Goal: Transaction & Acquisition: Purchase product/service

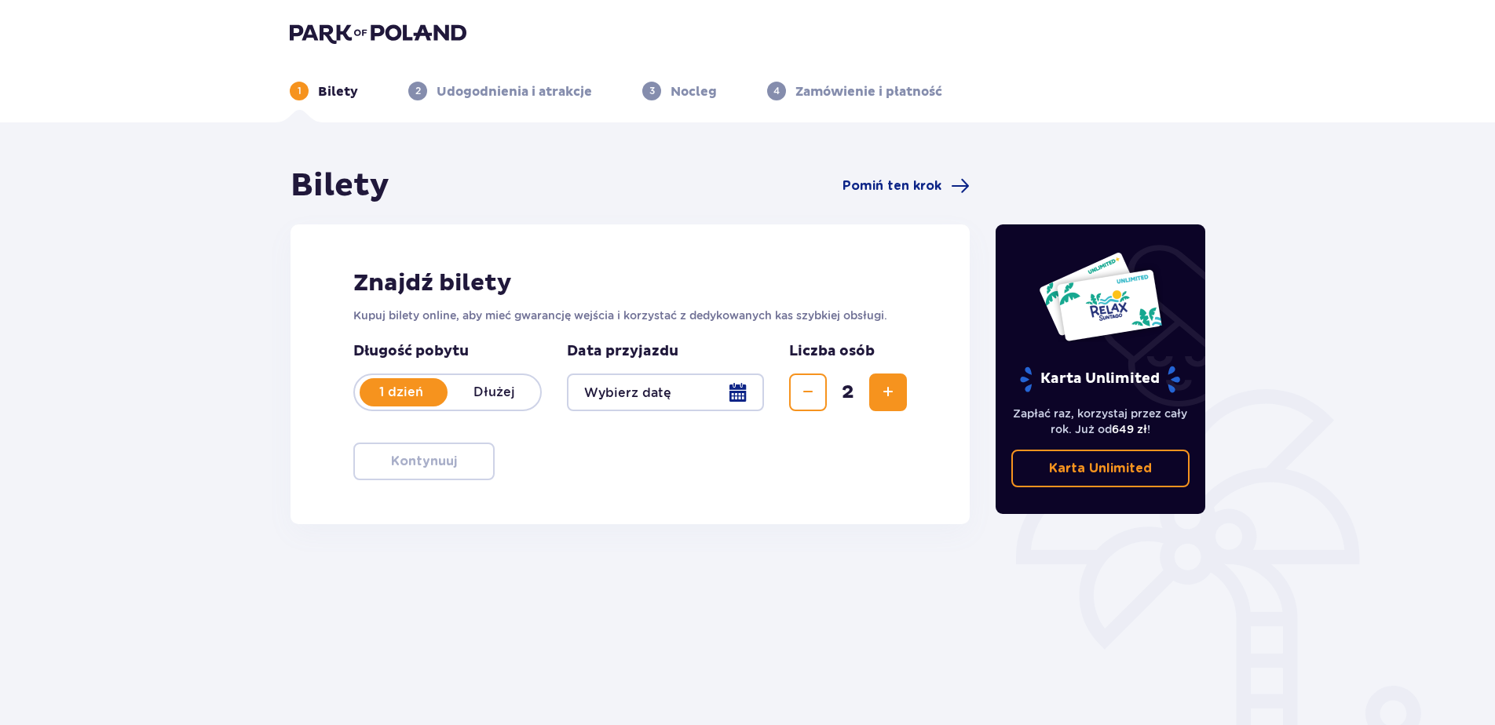
click at [628, 391] on div at bounding box center [665, 393] width 197 height 38
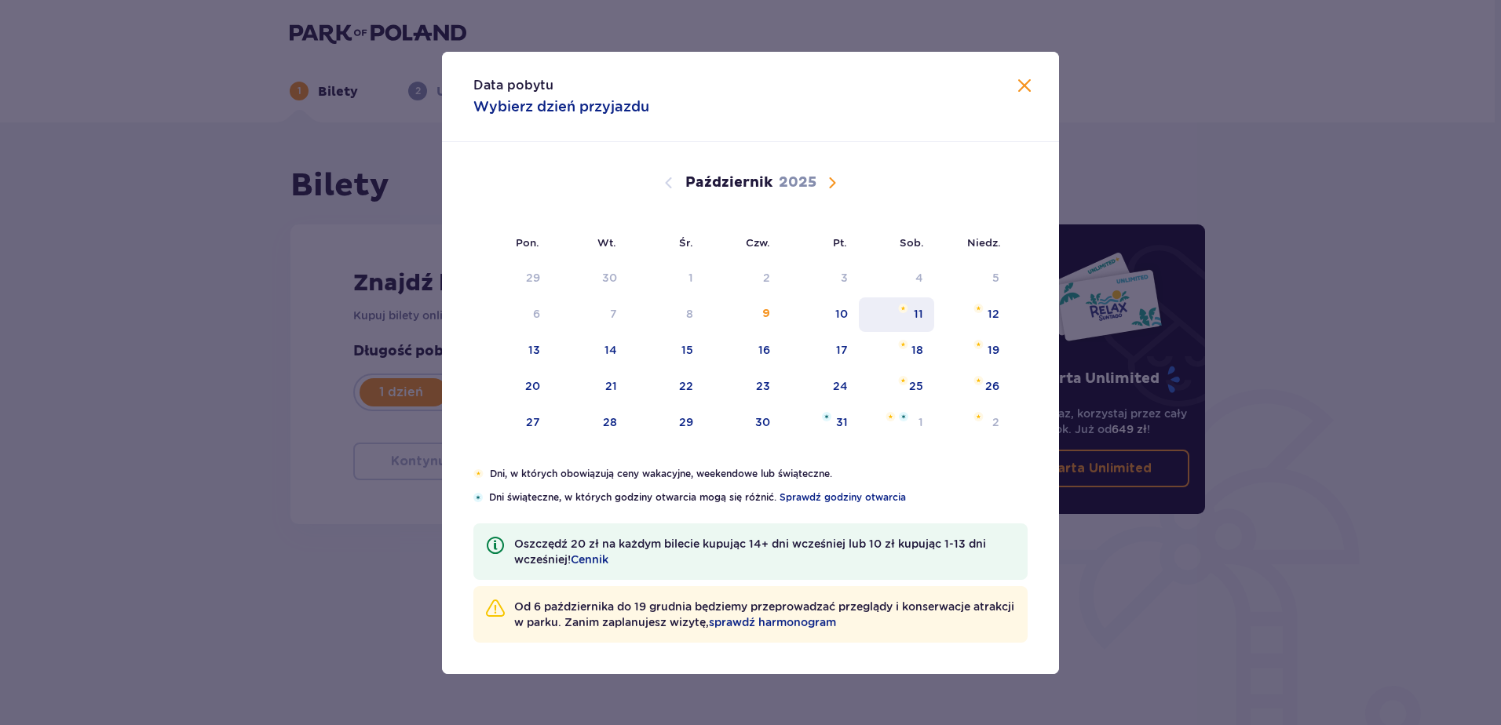
click at [922, 316] on div "11" at bounding box center [918, 314] width 9 height 16
type input "[DATE]"
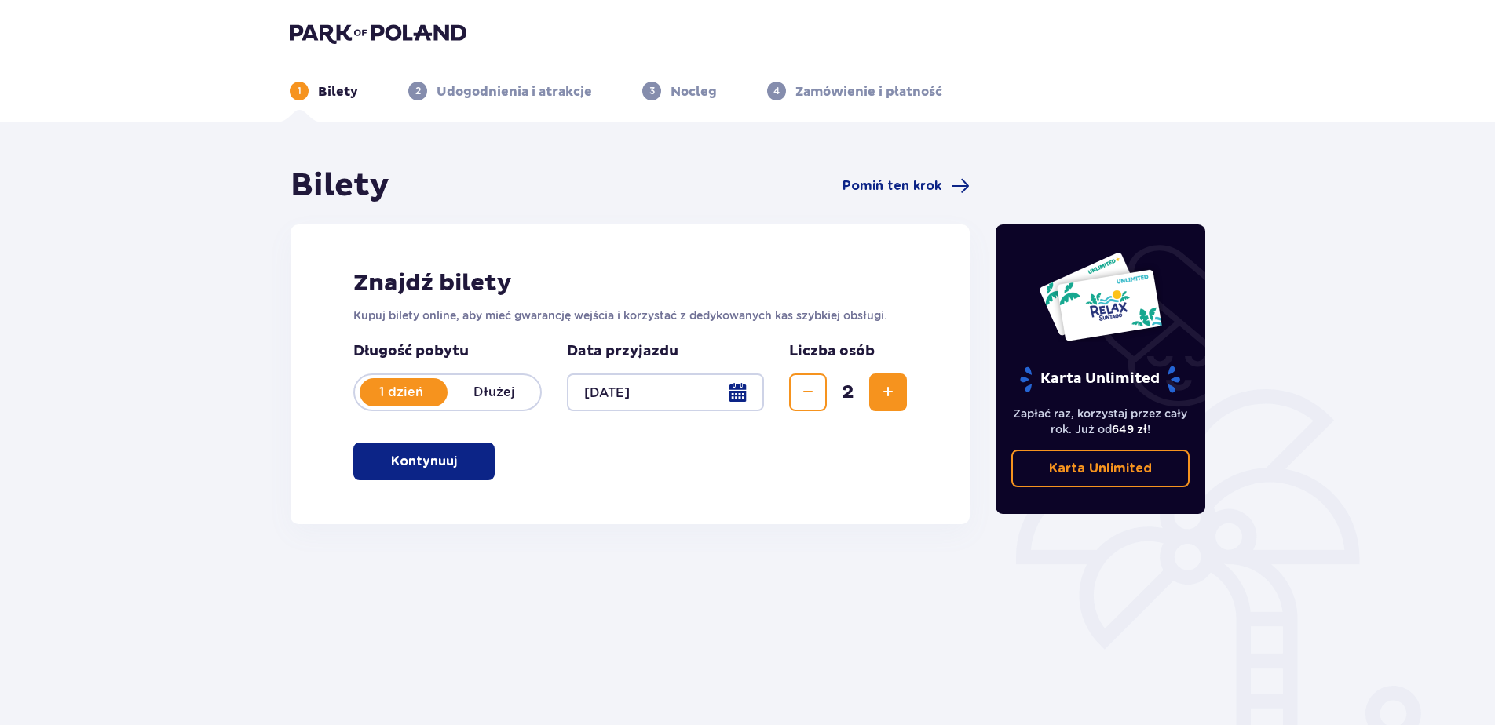
click at [418, 452] on button "Kontynuuj" at bounding box center [423, 462] width 141 height 38
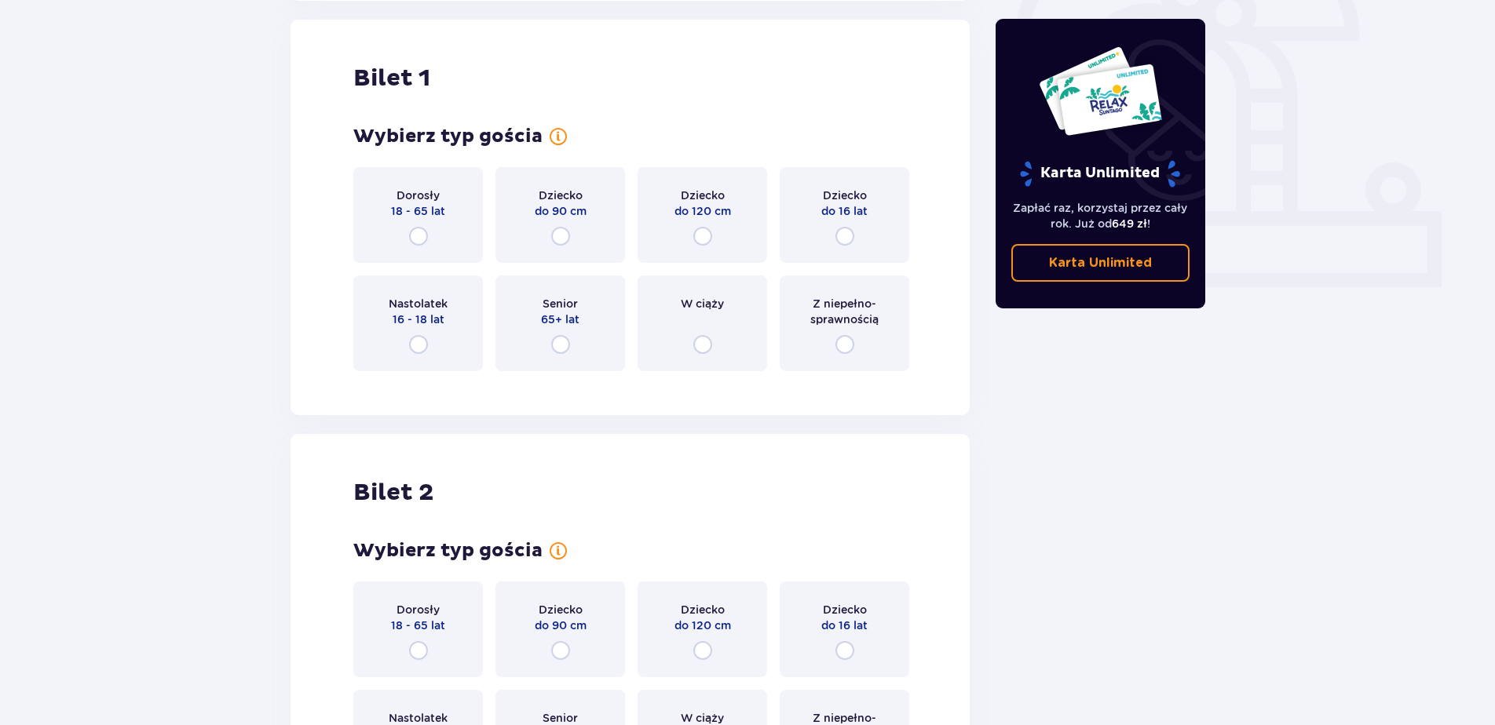
scroll to position [524, 0]
click at [427, 235] on input "radio" at bounding box center [418, 235] width 19 height 19
radio input "true"
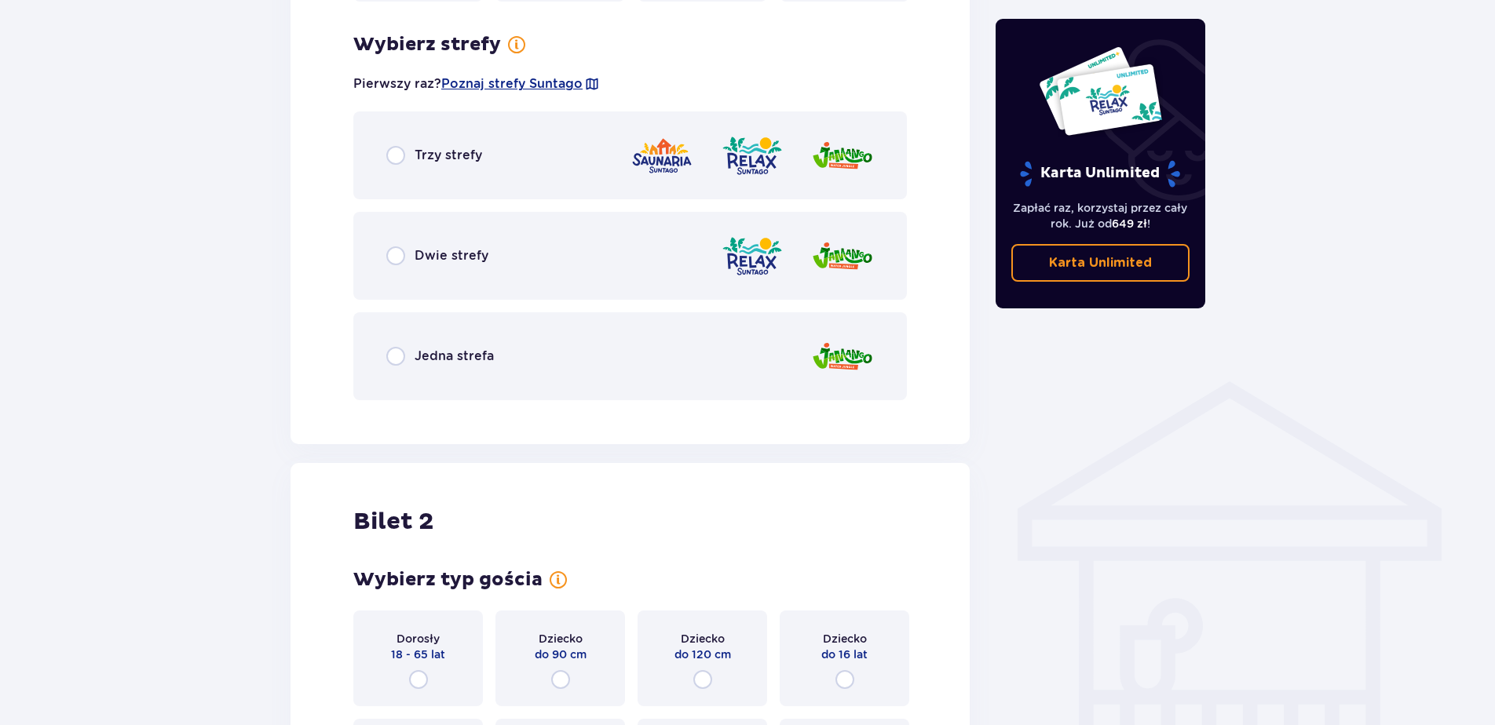
scroll to position [907, 0]
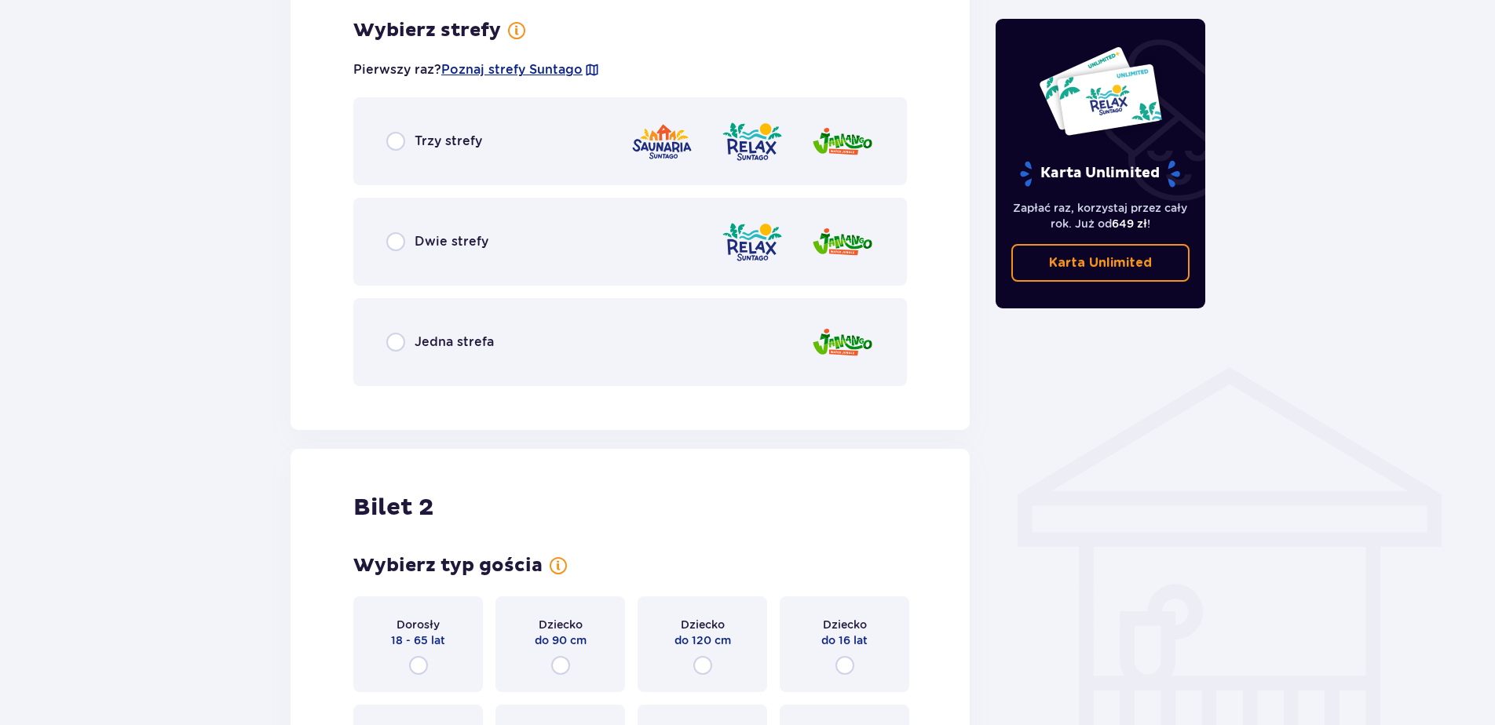
click at [399, 146] on input "radio" at bounding box center [395, 141] width 19 height 19
radio input "true"
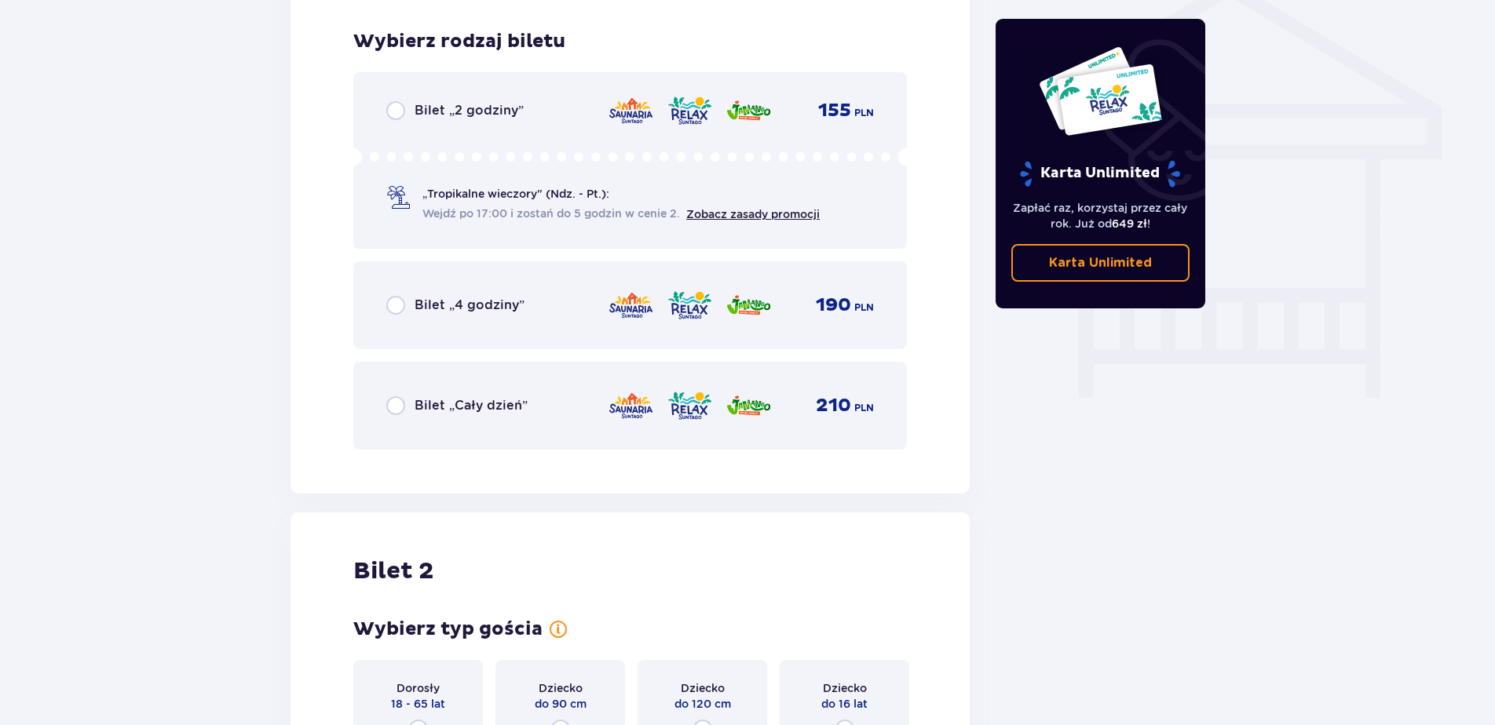
scroll to position [1306, 0]
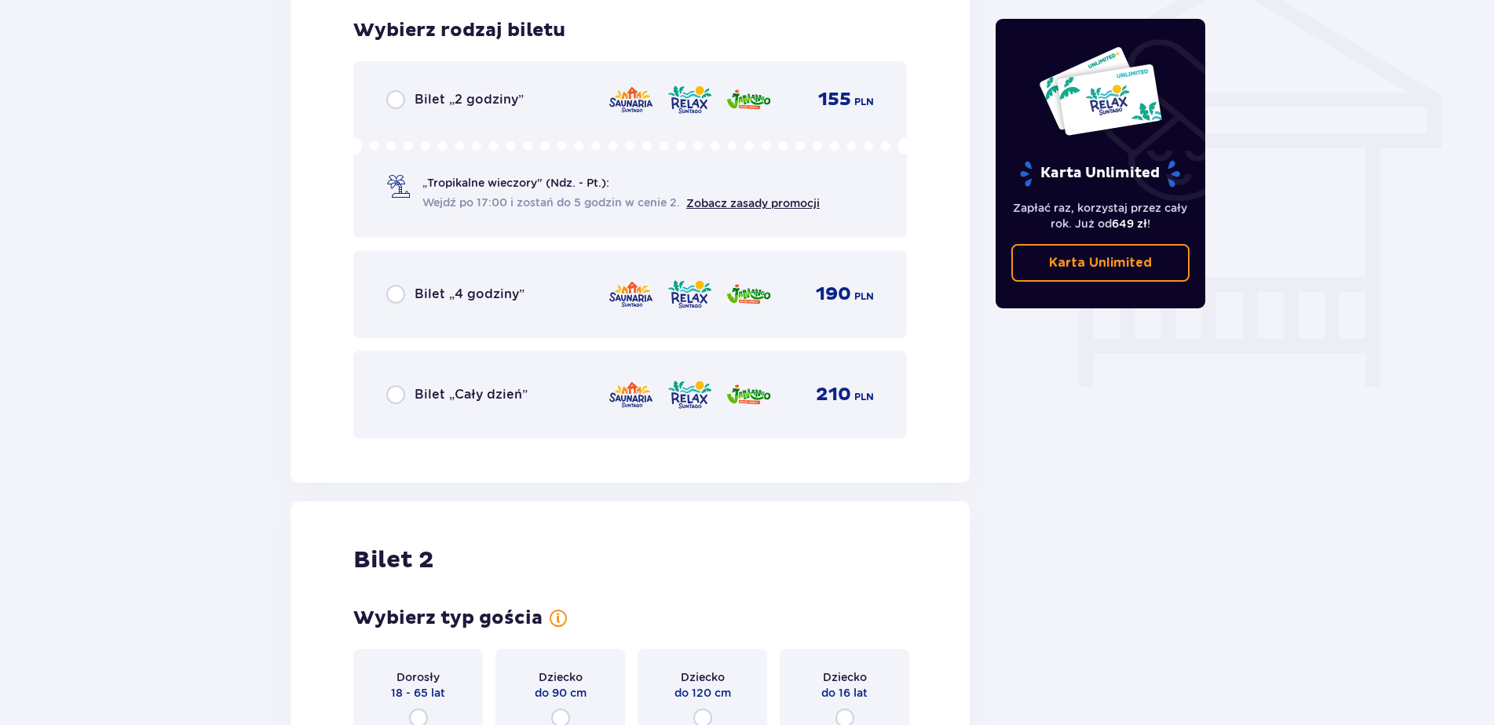
click at [390, 394] on input "radio" at bounding box center [395, 394] width 19 height 19
radio input "true"
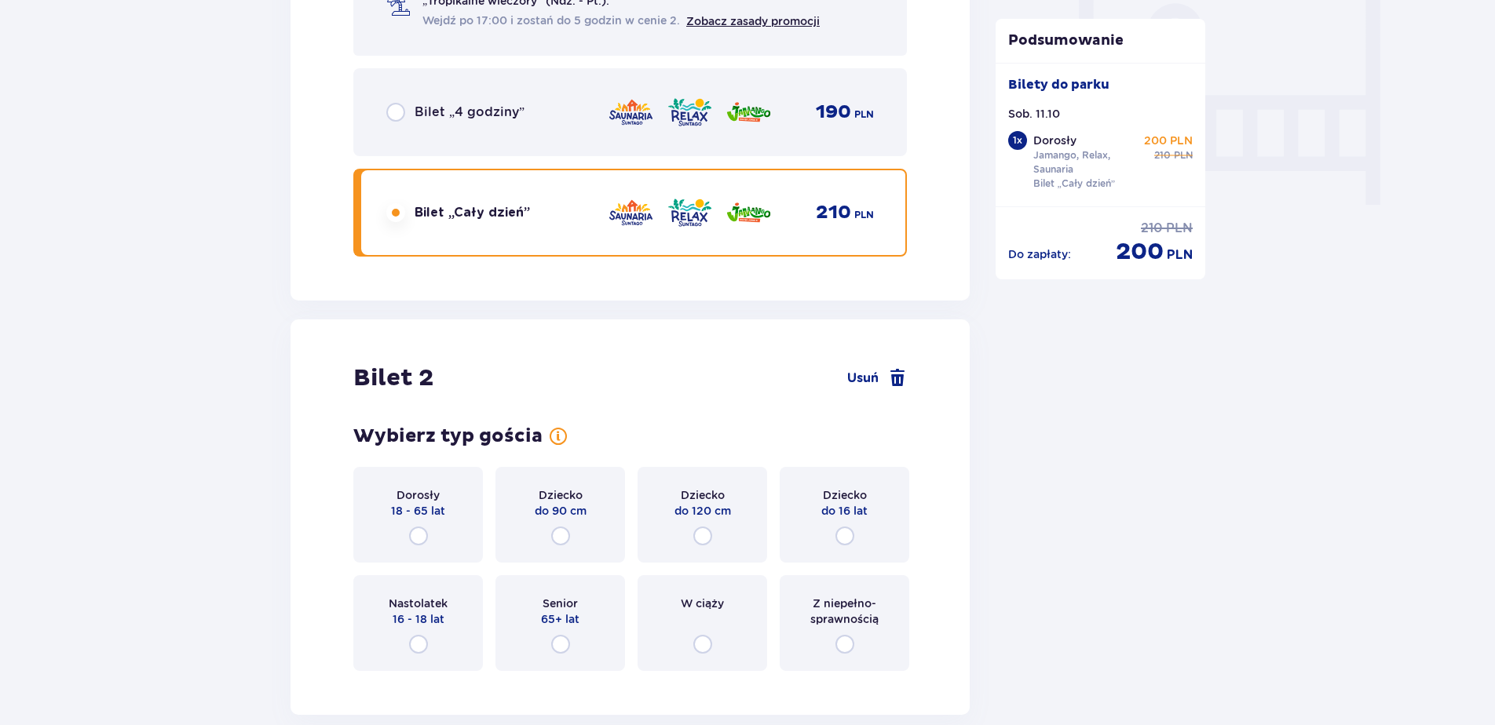
scroll to position [1633, 0]
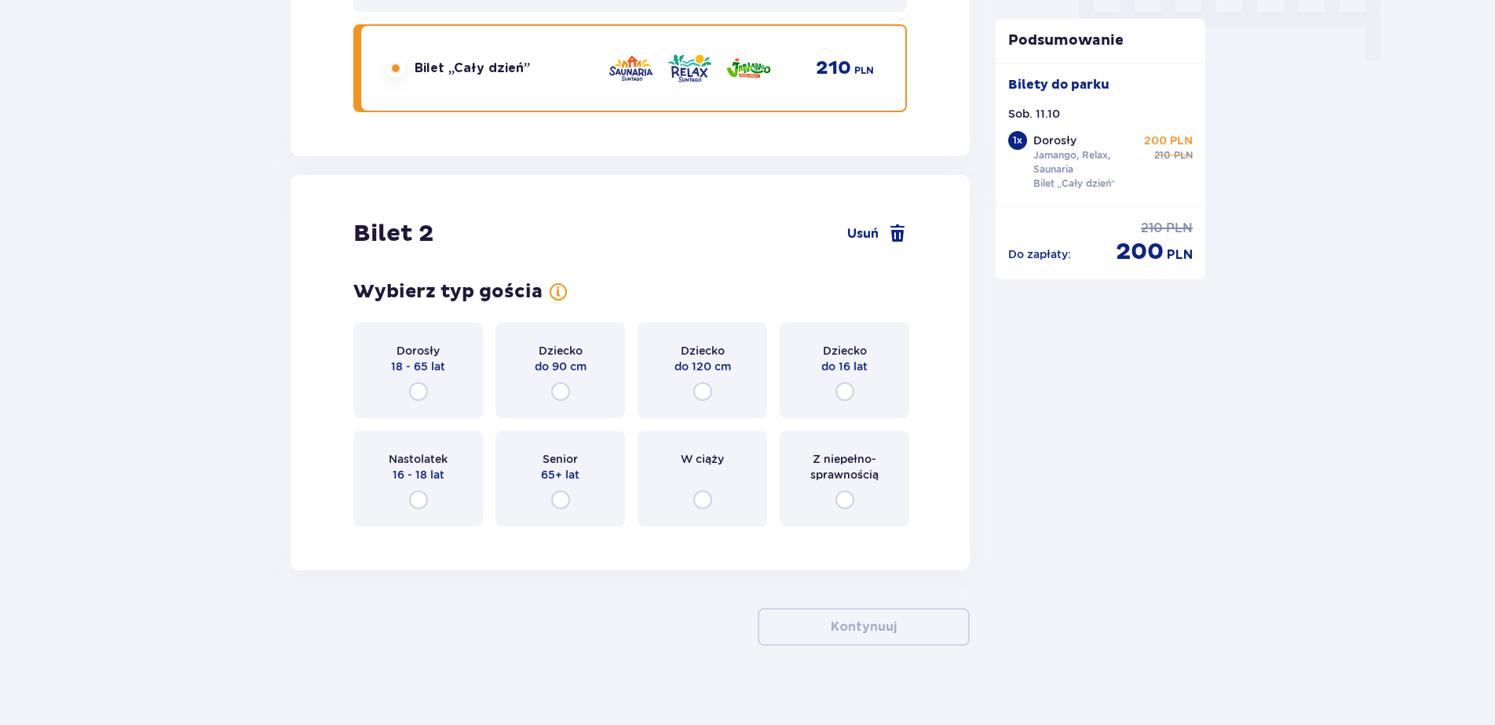
click at [425, 388] on input "radio" at bounding box center [418, 391] width 19 height 19
radio input "true"
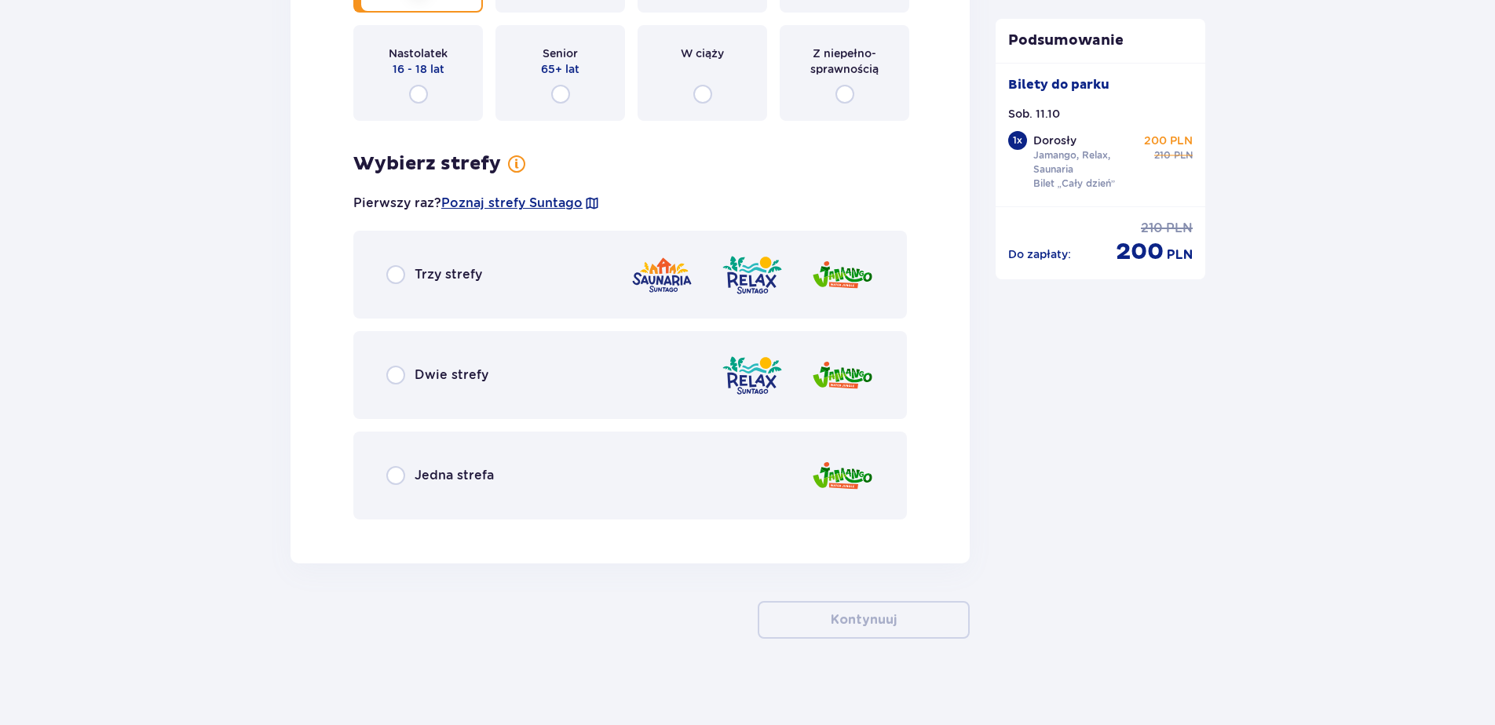
scroll to position [2046, 0]
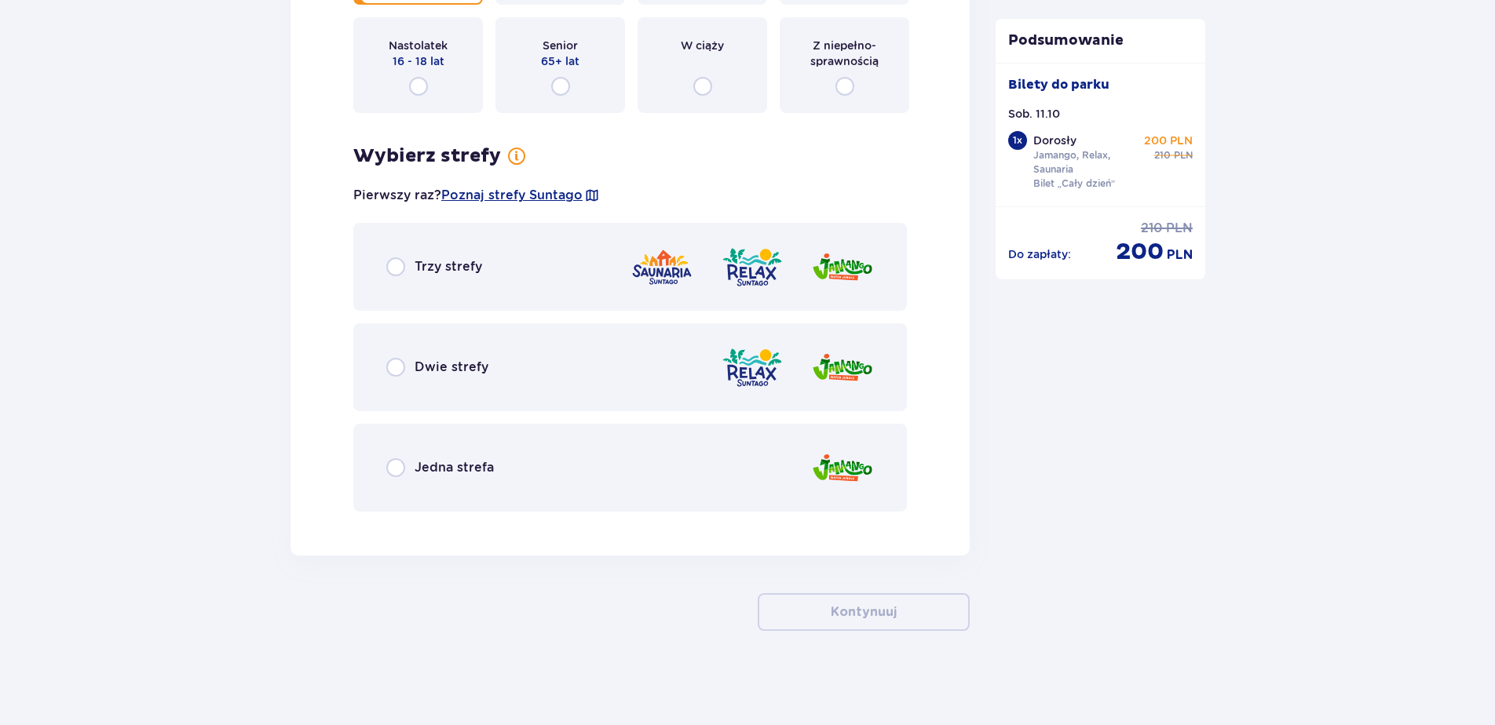
click at [398, 265] on input "radio" at bounding box center [395, 266] width 19 height 19
radio input "true"
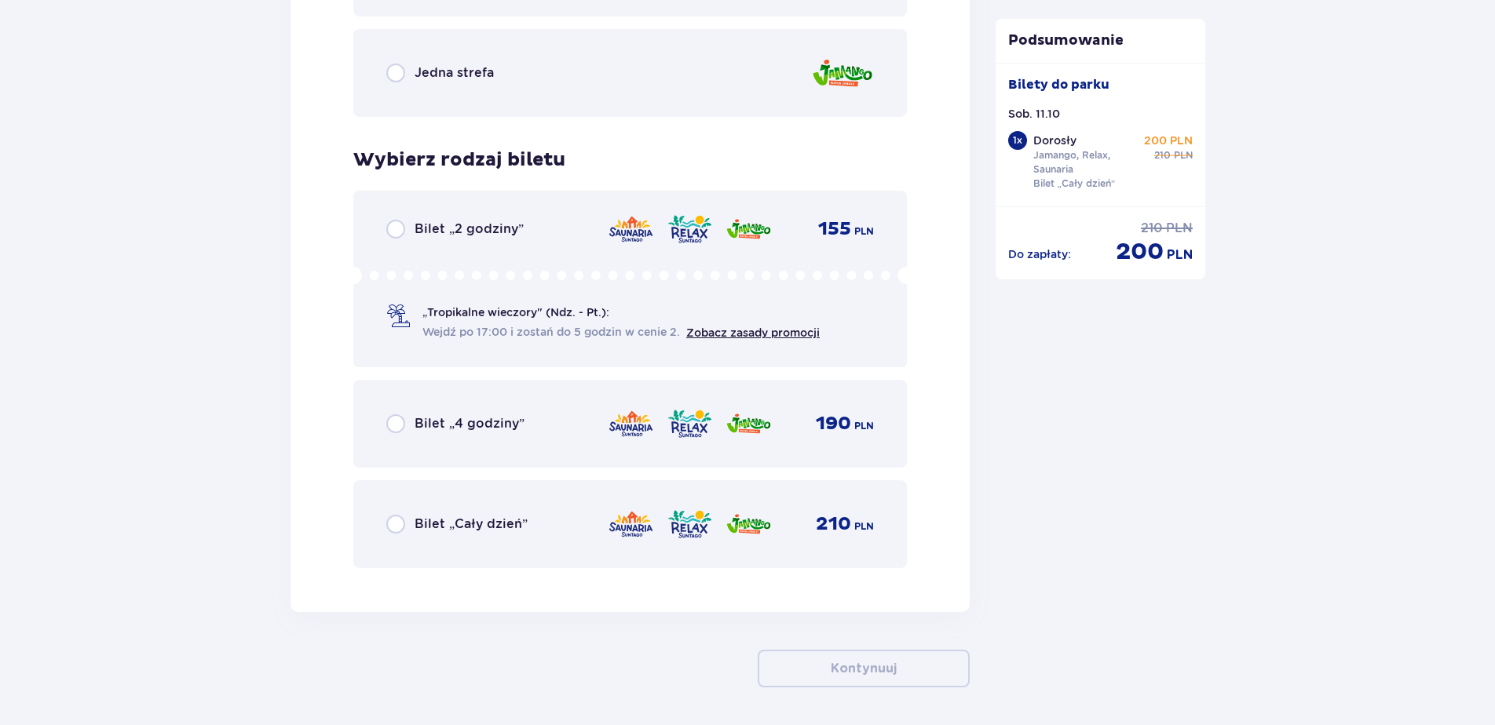
scroll to position [2498, 0]
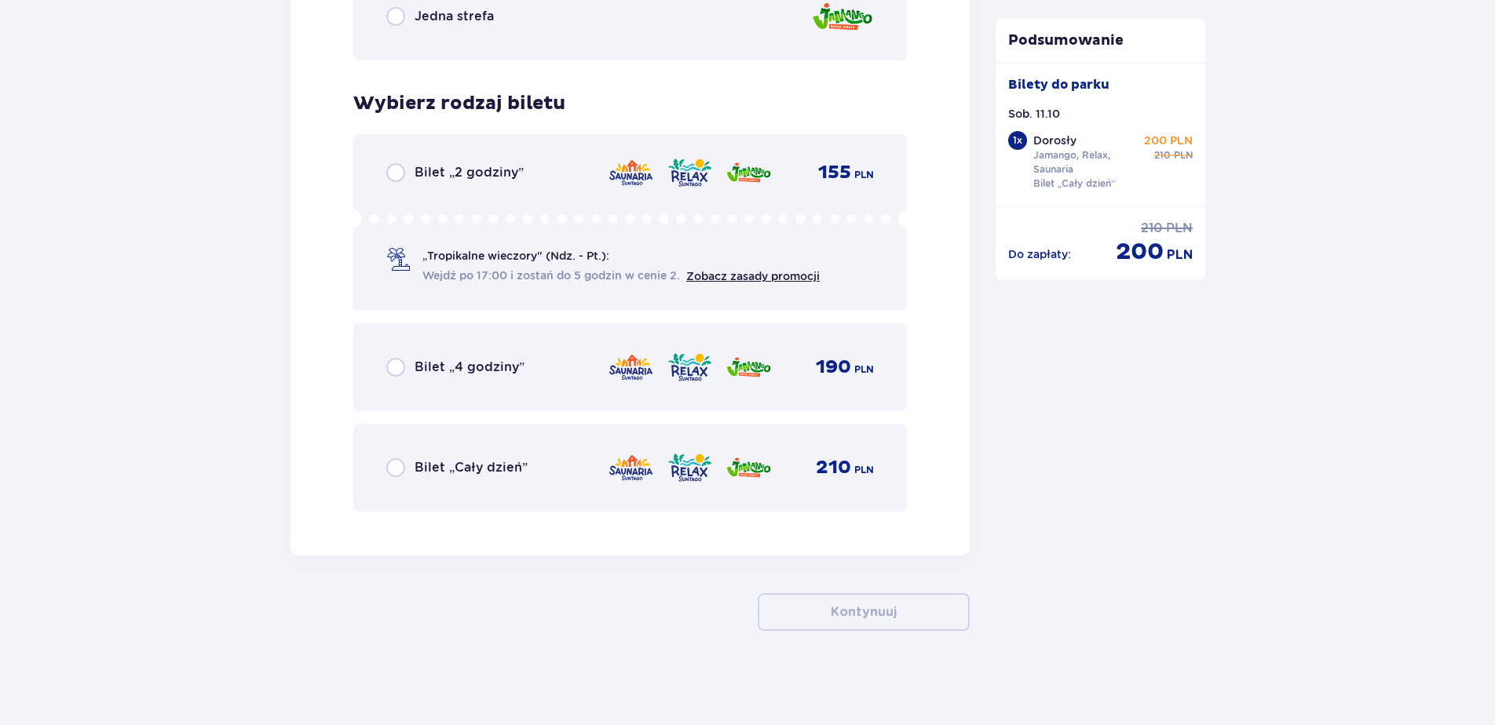
click at [404, 465] on input "radio" at bounding box center [395, 467] width 19 height 19
radio input "true"
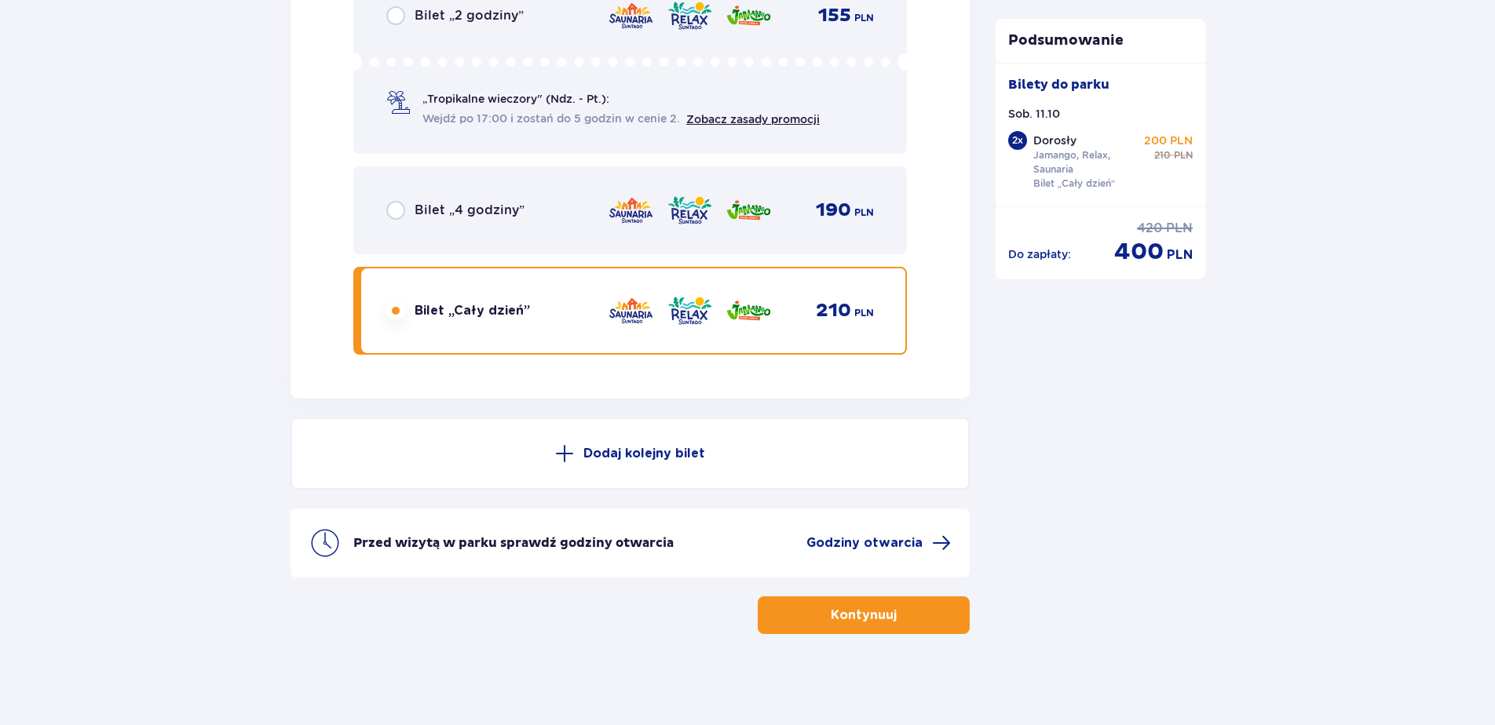
scroll to position [2658, 0]
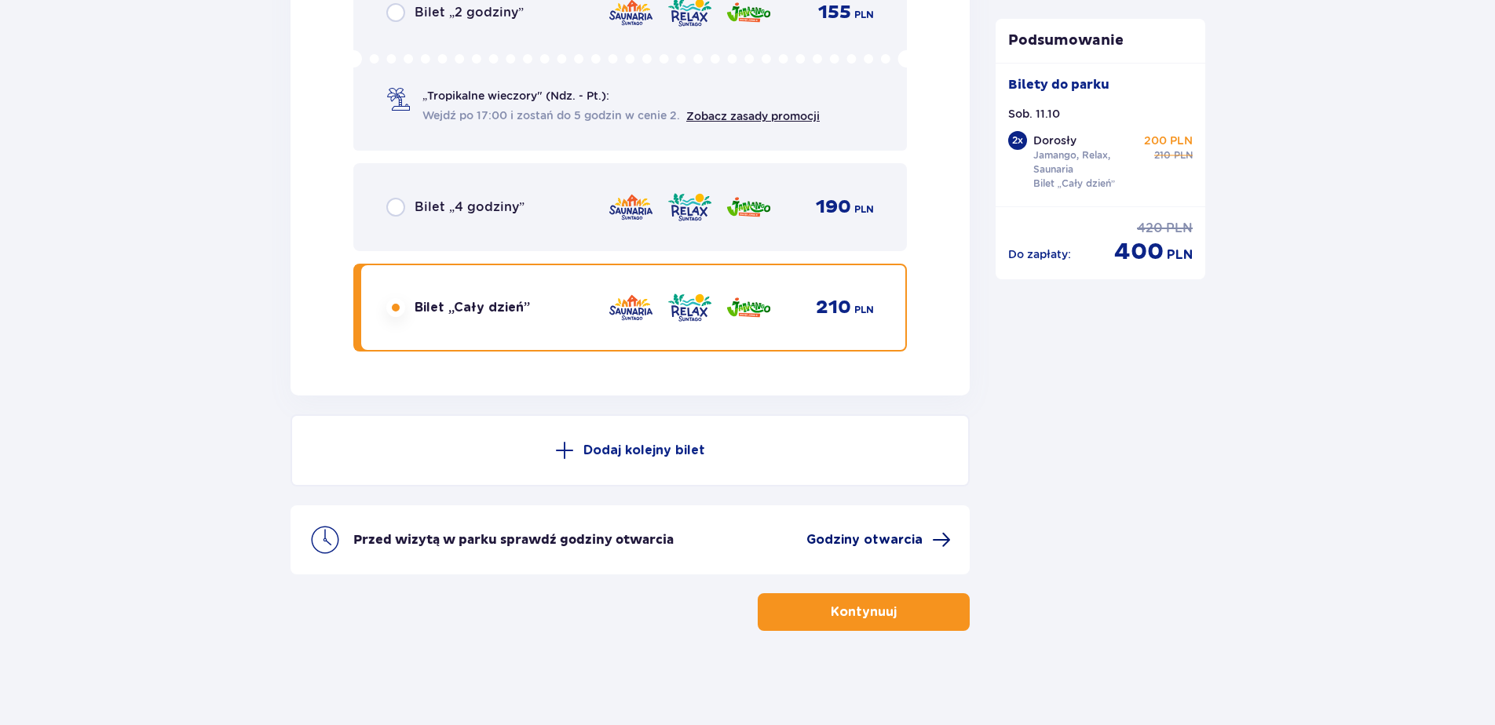
click at [877, 538] on span "Godziny otwarcia" at bounding box center [864, 539] width 116 height 17
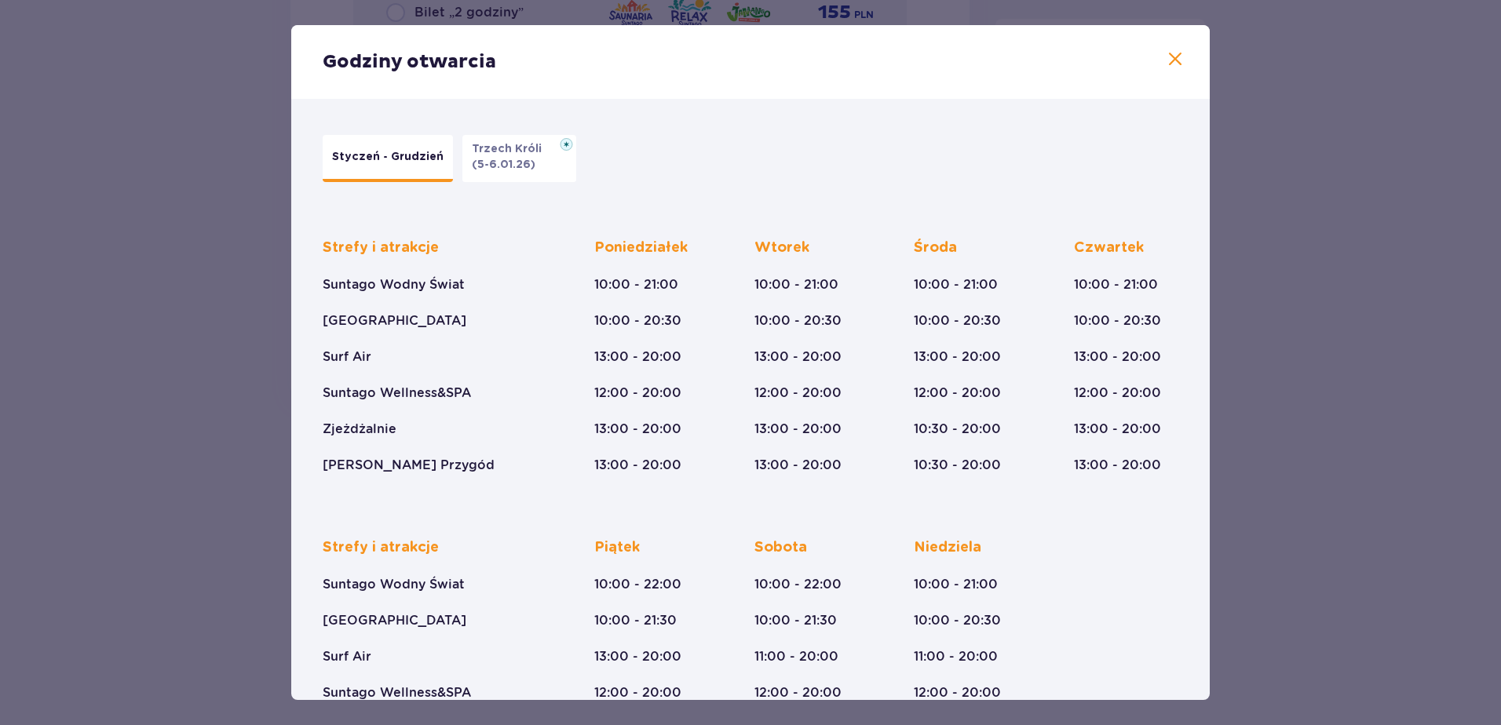
click at [1171, 50] on span at bounding box center [1175, 59] width 19 height 19
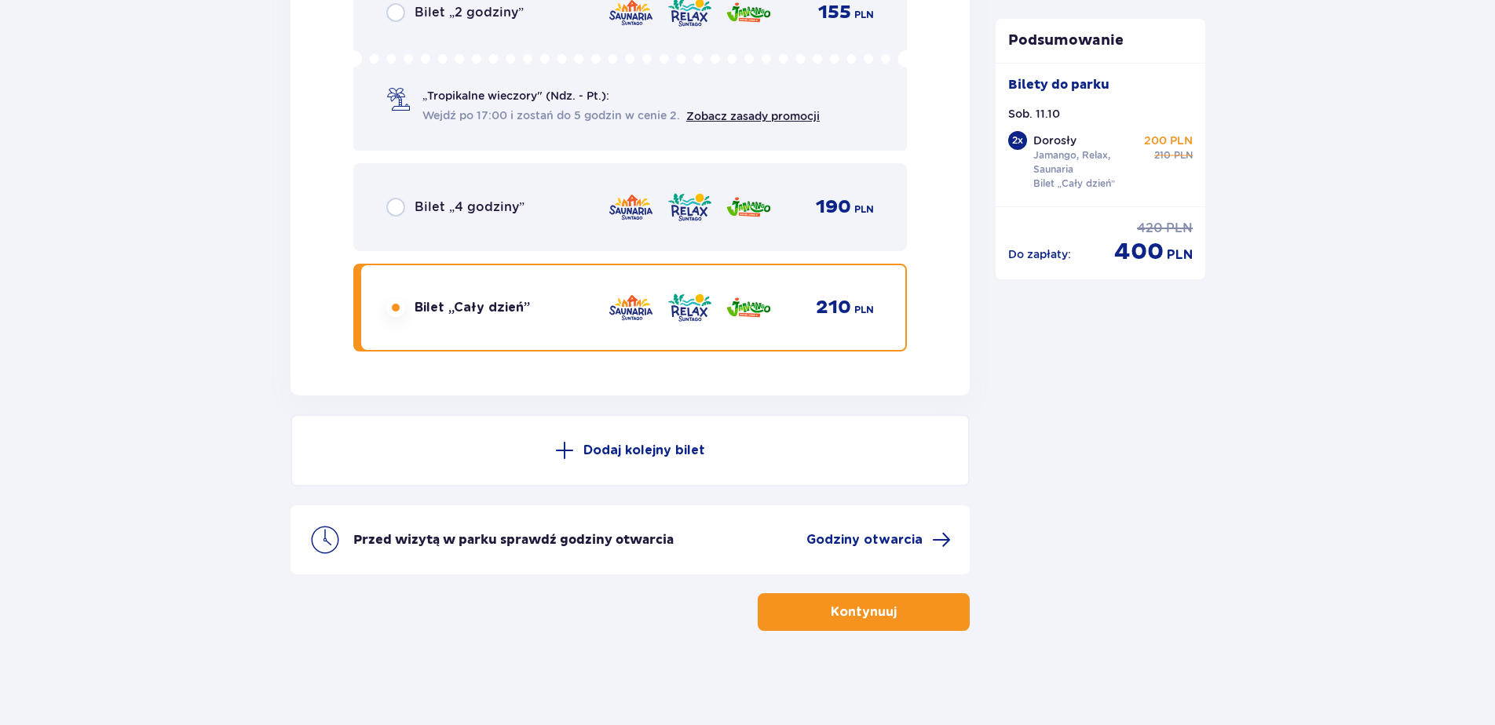
click at [828, 623] on button "Kontynuuj" at bounding box center [863, 612] width 212 height 38
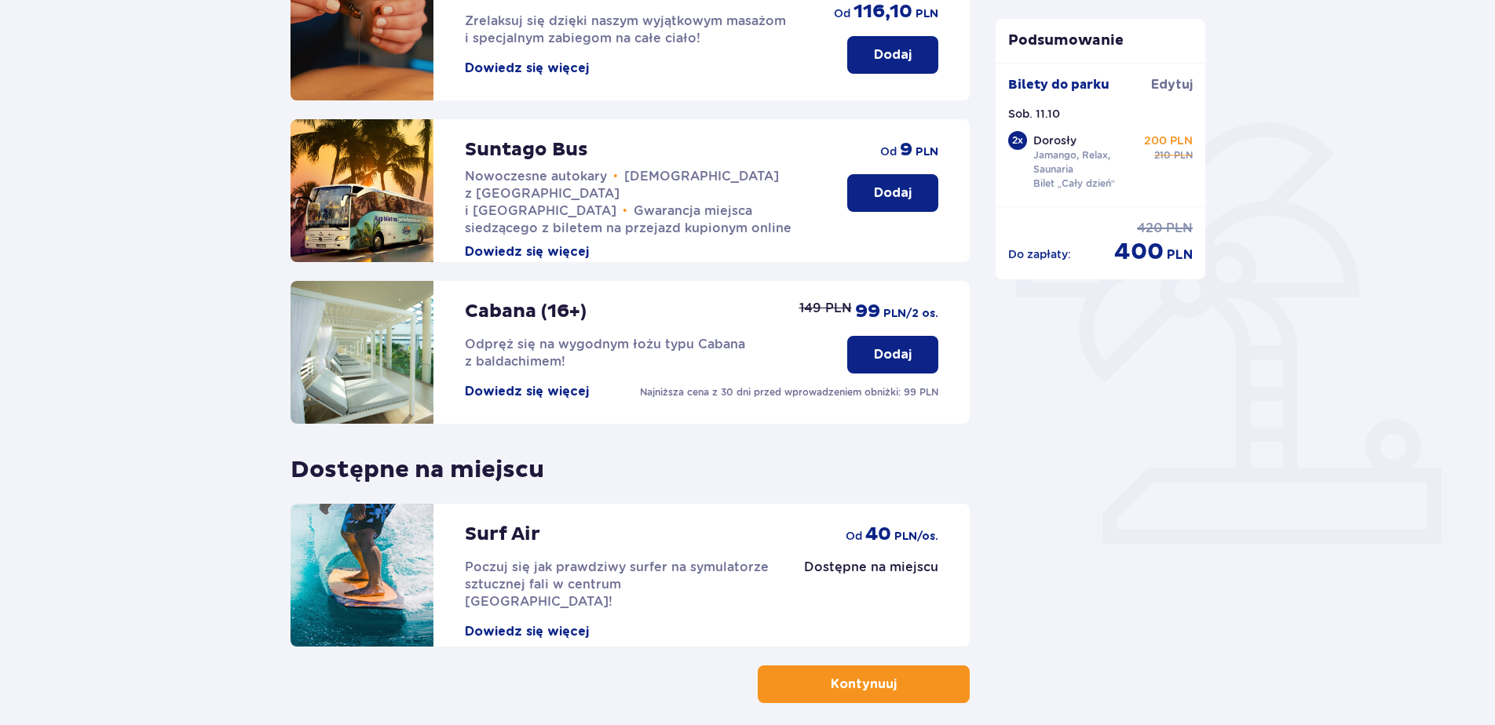
scroll to position [269, 0]
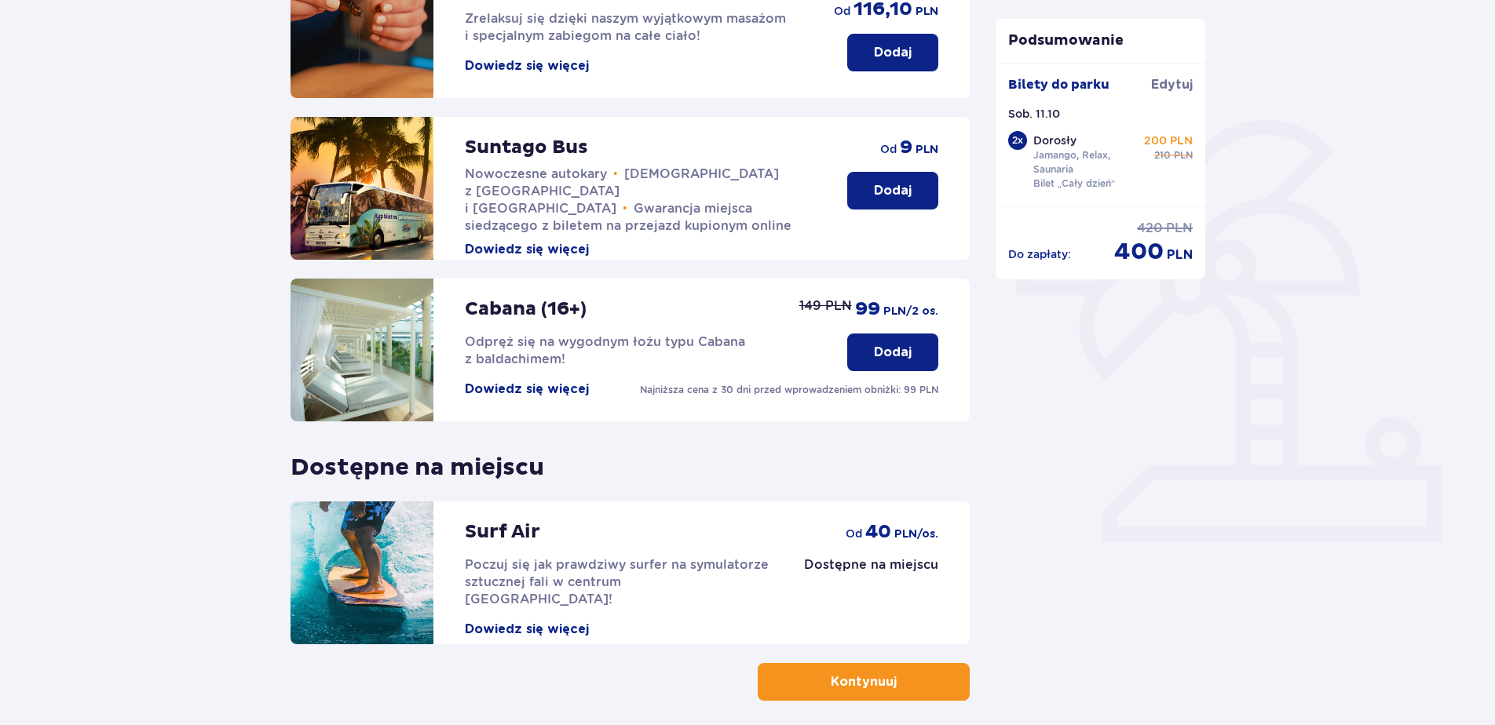
click at [809, 679] on button "Kontynuuj" at bounding box center [863, 682] width 212 height 38
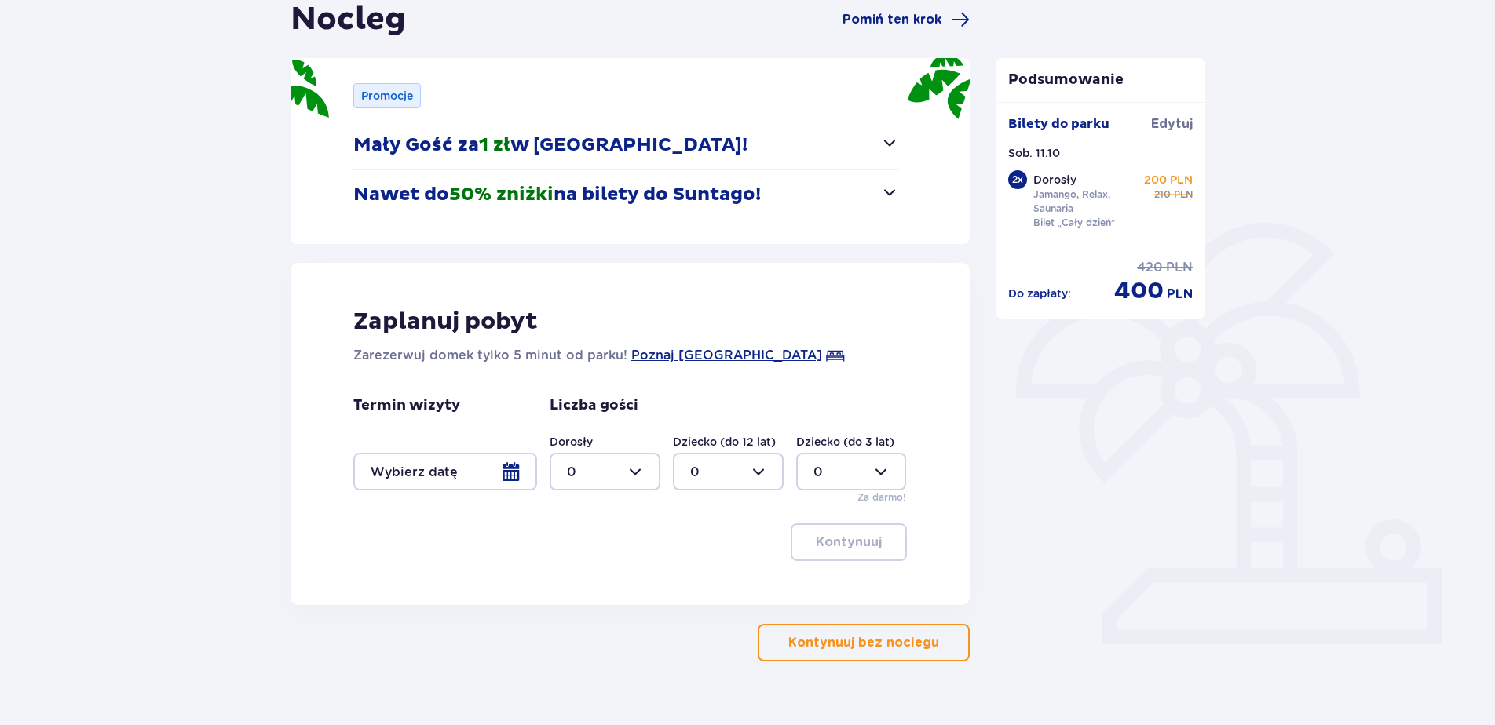
scroll to position [197, 0]
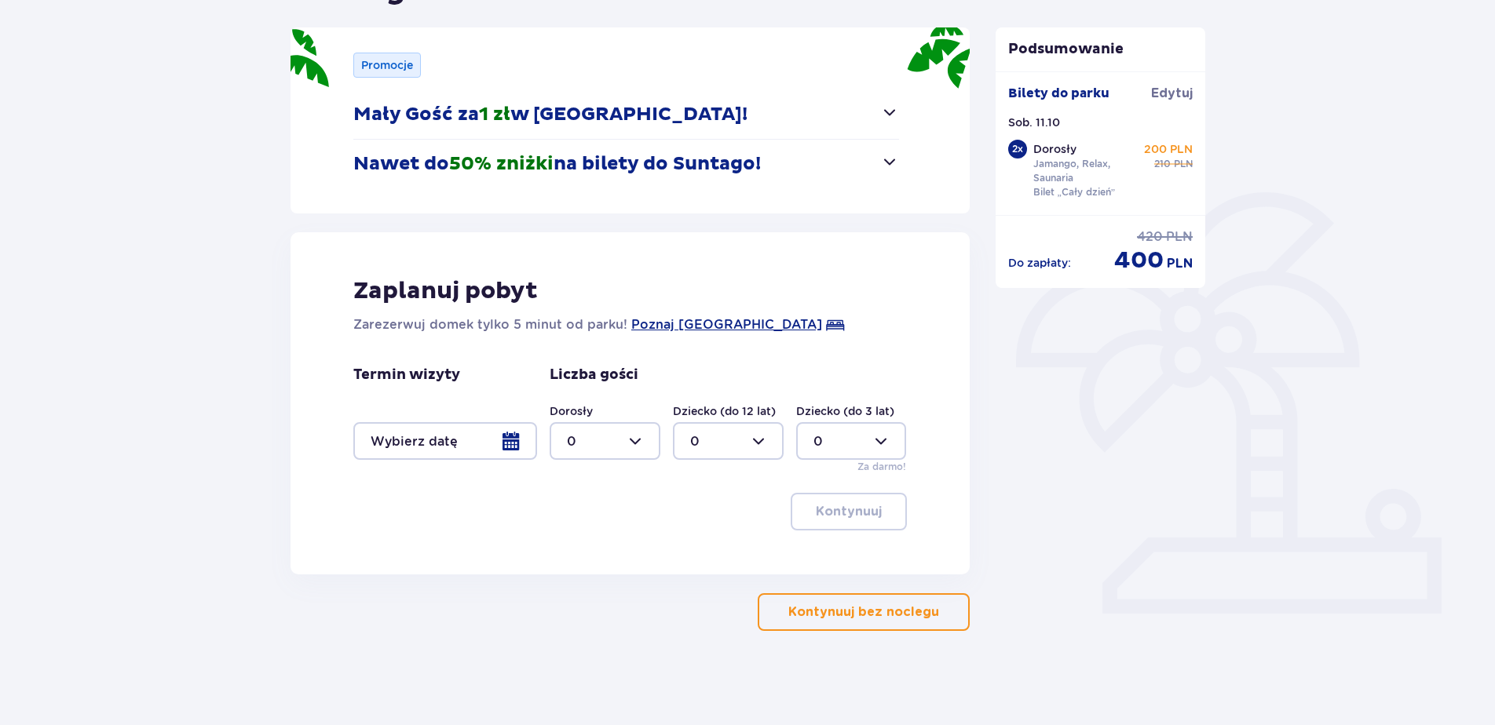
click at [845, 603] on button "Kontynuuj bez noclegu" at bounding box center [863, 612] width 212 height 38
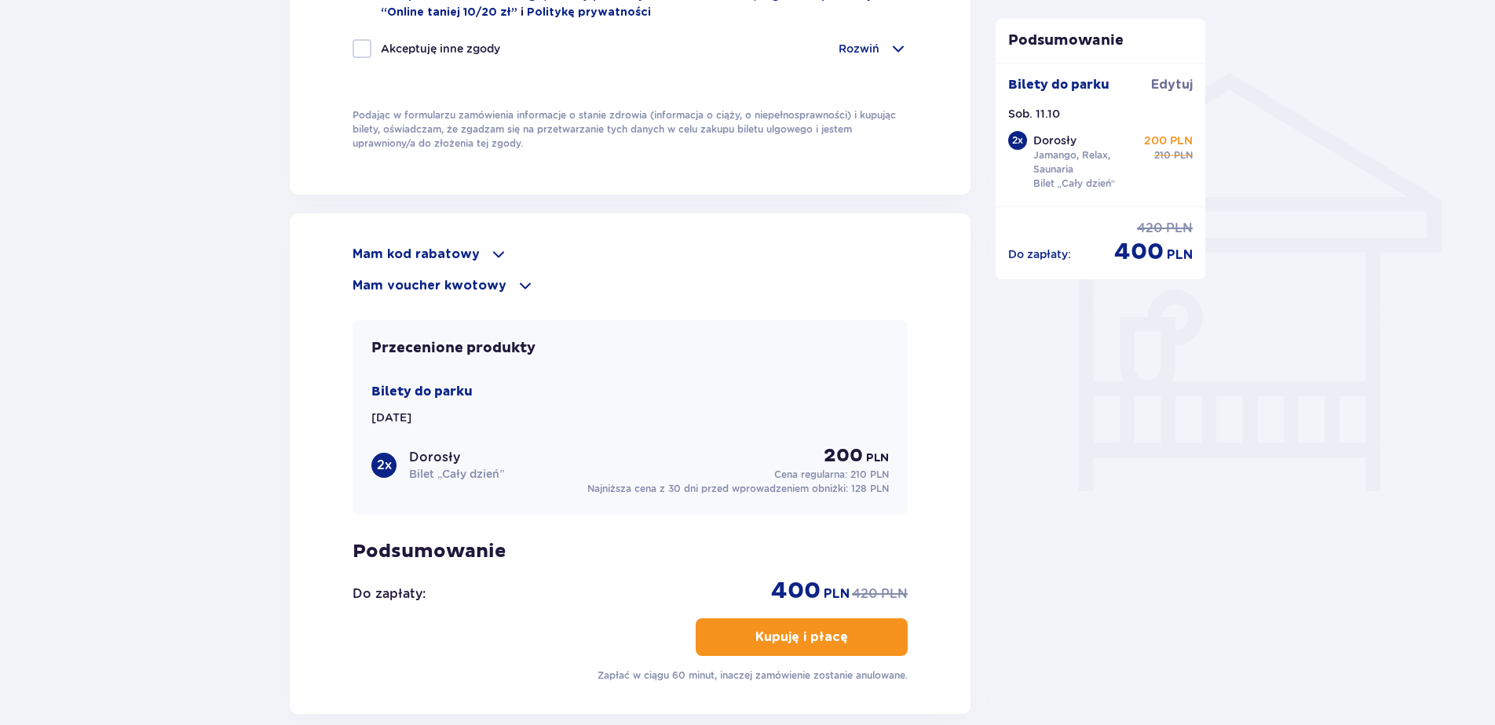
scroll to position [1360, 0]
